Goal: Navigation & Orientation: Find specific page/section

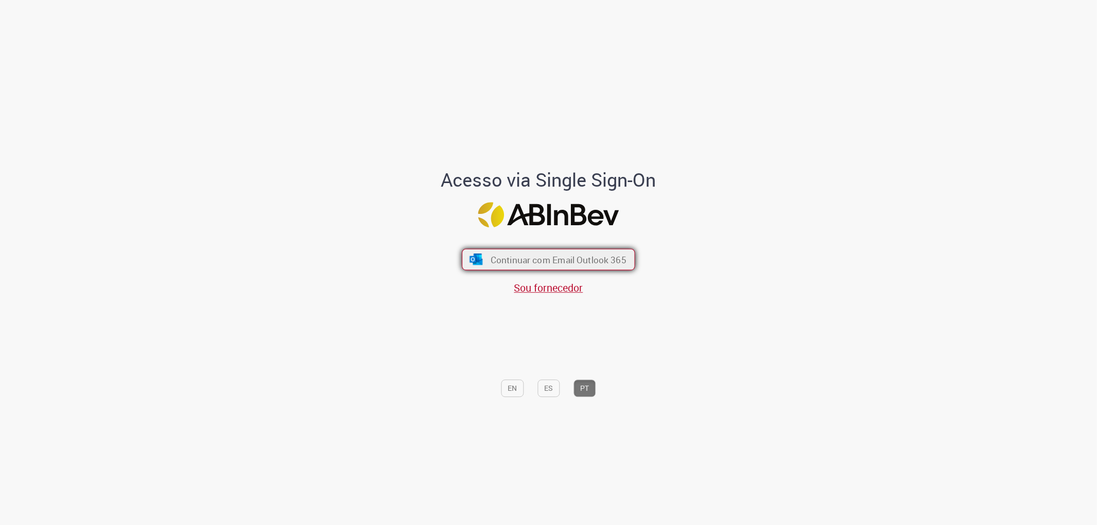
click at [596, 264] on span "Continuar com Email Outlook 365" at bounding box center [559, 260] width 136 height 12
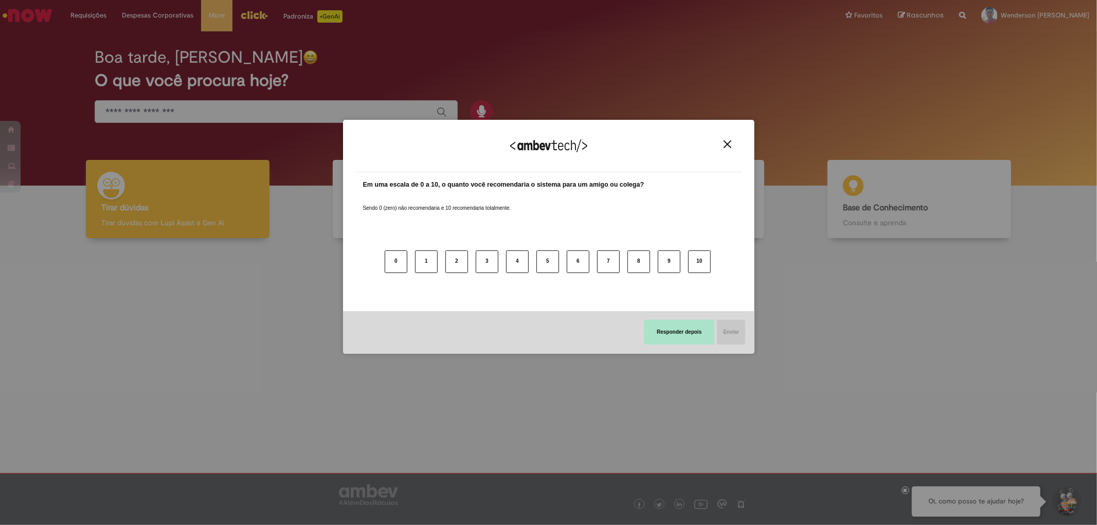
click at [683, 333] on button "Responder depois" at bounding box center [679, 332] width 70 height 25
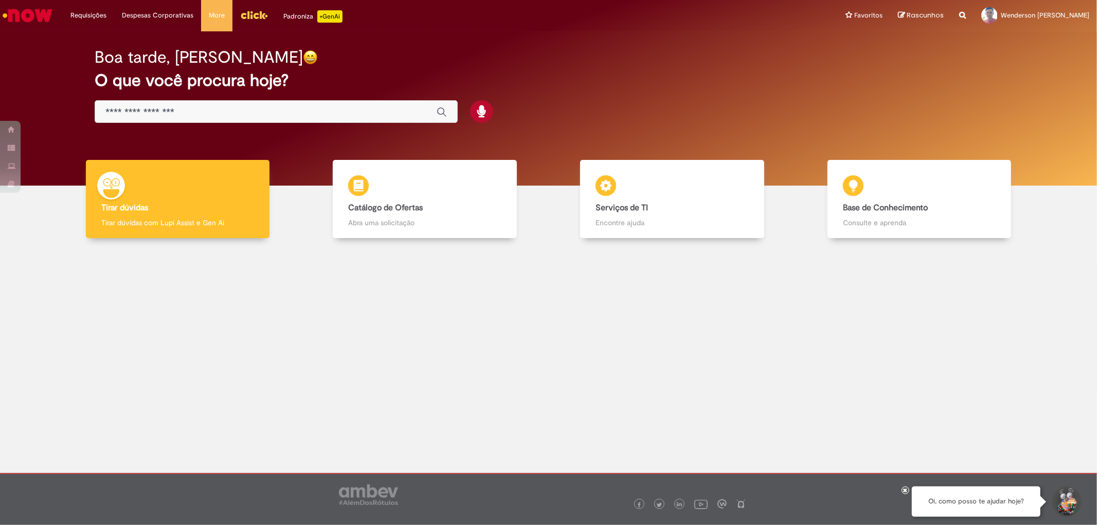
click at [256, 15] on img "Menu Cabeçalho" at bounding box center [254, 14] width 28 height 15
